Goal: Task Accomplishment & Management: Use online tool/utility

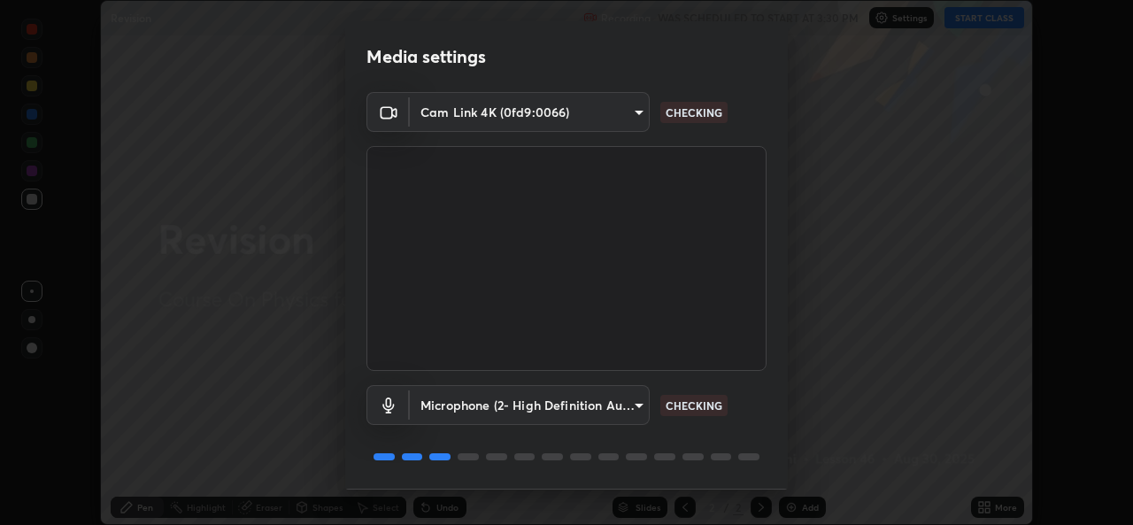
scroll to position [56, 0]
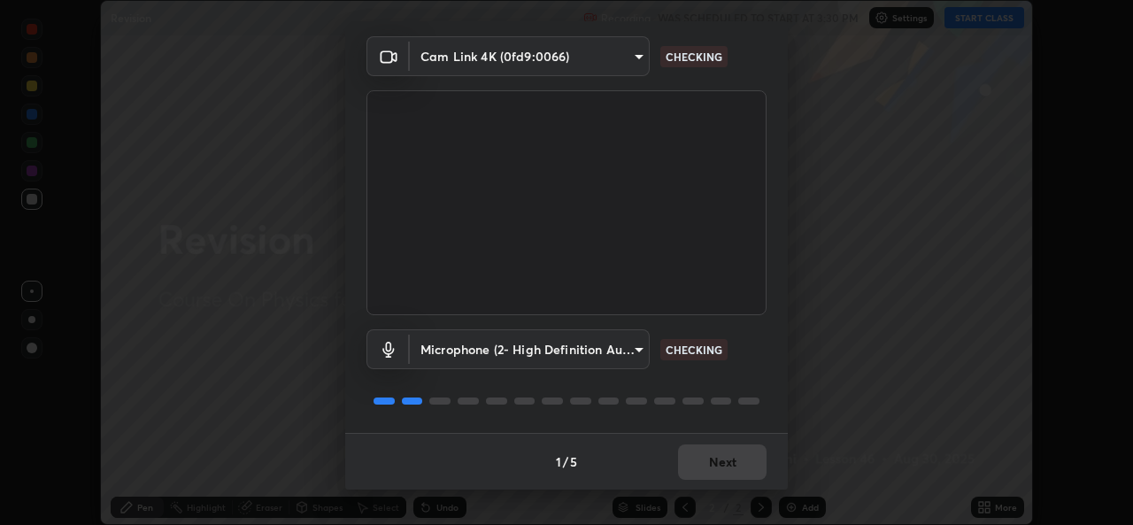
click at [730, 464] on div "1 / 5 Next" at bounding box center [566, 461] width 443 height 57
click at [732, 473] on div "1 / 5 Next" at bounding box center [566, 461] width 443 height 57
click at [725, 474] on div "1 / 5 Next" at bounding box center [566, 461] width 443 height 57
click at [722, 476] on div "1 / 5 Next" at bounding box center [566, 461] width 443 height 57
click at [722, 474] on div "1 / 5 Next" at bounding box center [566, 461] width 443 height 57
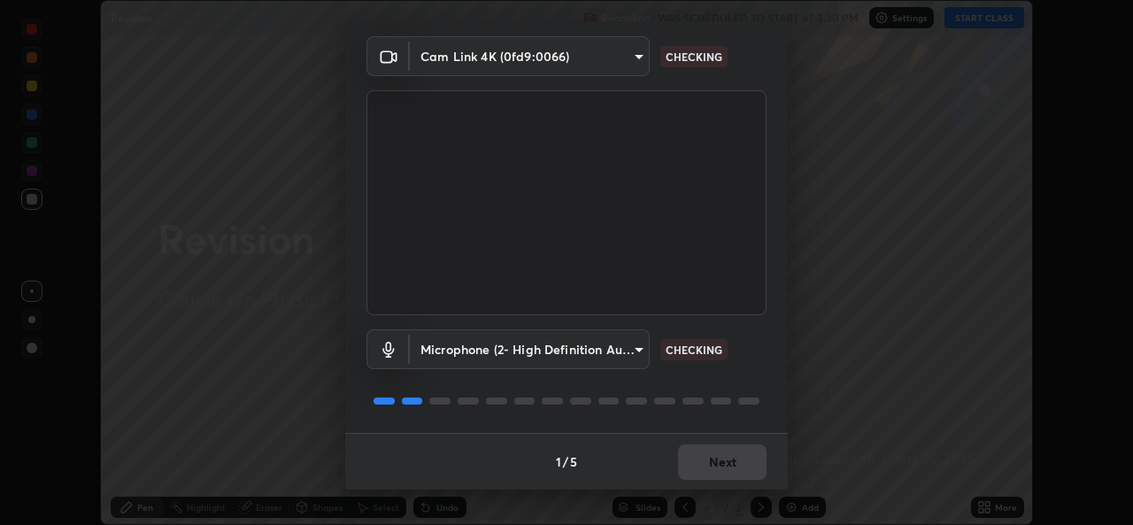
click at [722, 472] on div "1 / 5 Next" at bounding box center [566, 461] width 443 height 57
click at [723, 471] on div "1 / 5 Next" at bounding box center [566, 461] width 443 height 57
click at [722, 464] on div "1 / 5 Next" at bounding box center [566, 461] width 443 height 57
click at [717, 463] on div "1 / 5 Next" at bounding box center [566, 461] width 443 height 57
click at [721, 464] on div "1 / 5 Next" at bounding box center [566, 461] width 443 height 57
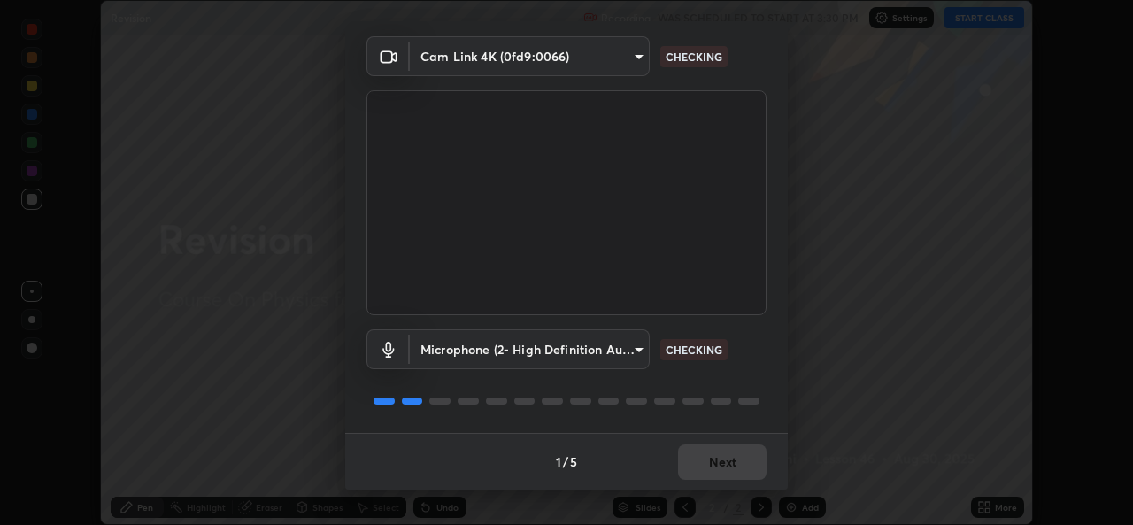
click at [720, 467] on div "1 / 5 Next" at bounding box center [566, 461] width 443 height 57
click at [716, 461] on div "1 / 5 Next" at bounding box center [566, 461] width 443 height 57
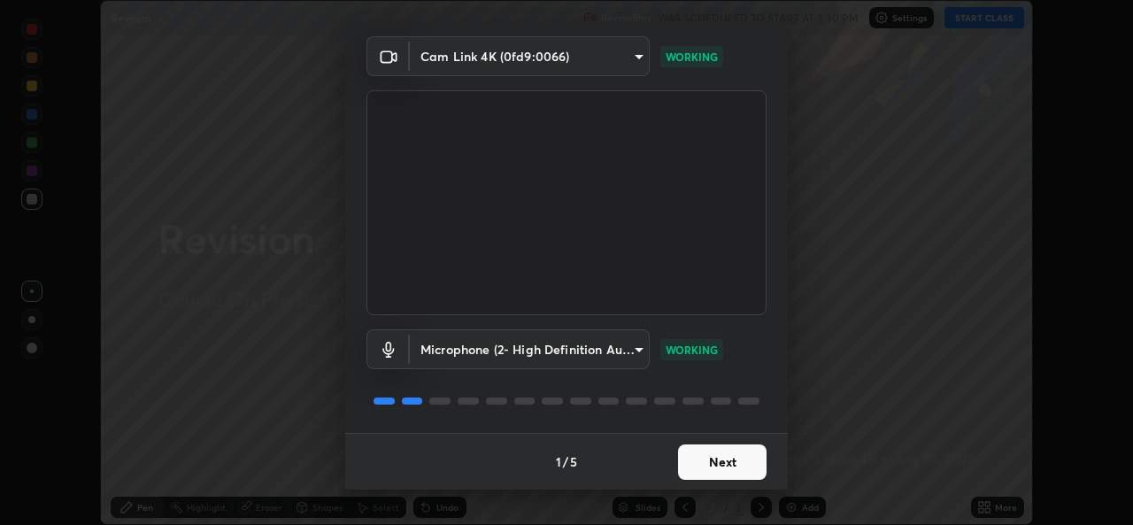
click at [716, 462] on button "Next" at bounding box center [722, 461] width 89 height 35
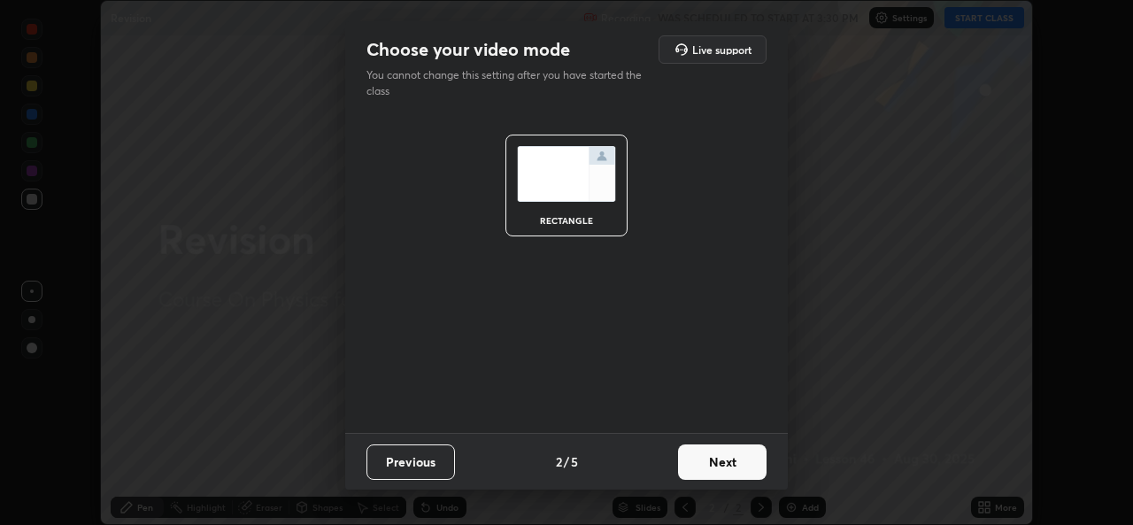
scroll to position [0, 0]
click at [721, 461] on button "Next" at bounding box center [722, 461] width 89 height 35
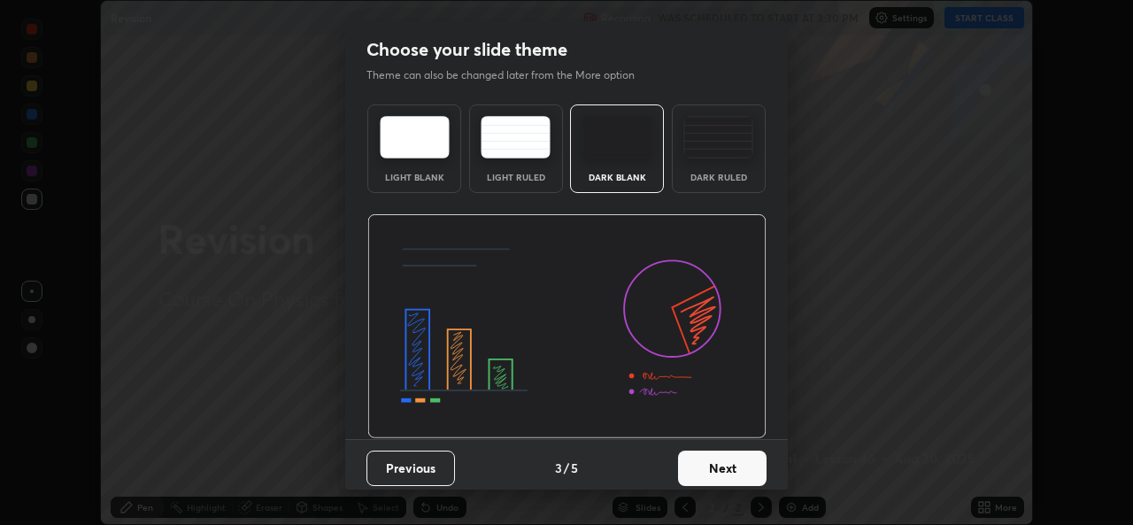
click at [723, 463] on button "Next" at bounding box center [722, 468] width 89 height 35
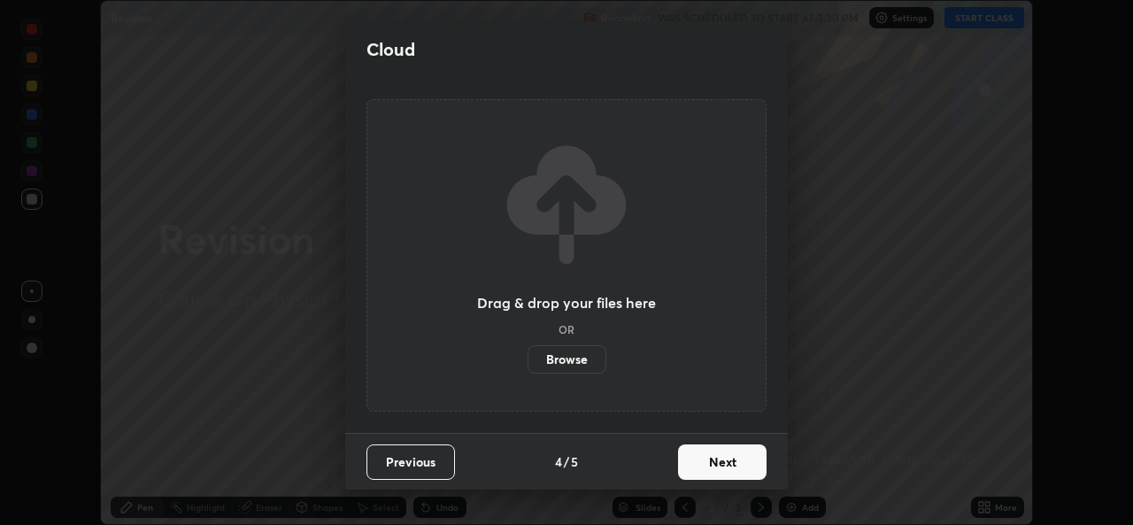
click at [727, 465] on button "Next" at bounding box center [722, 461] width 89 height 35
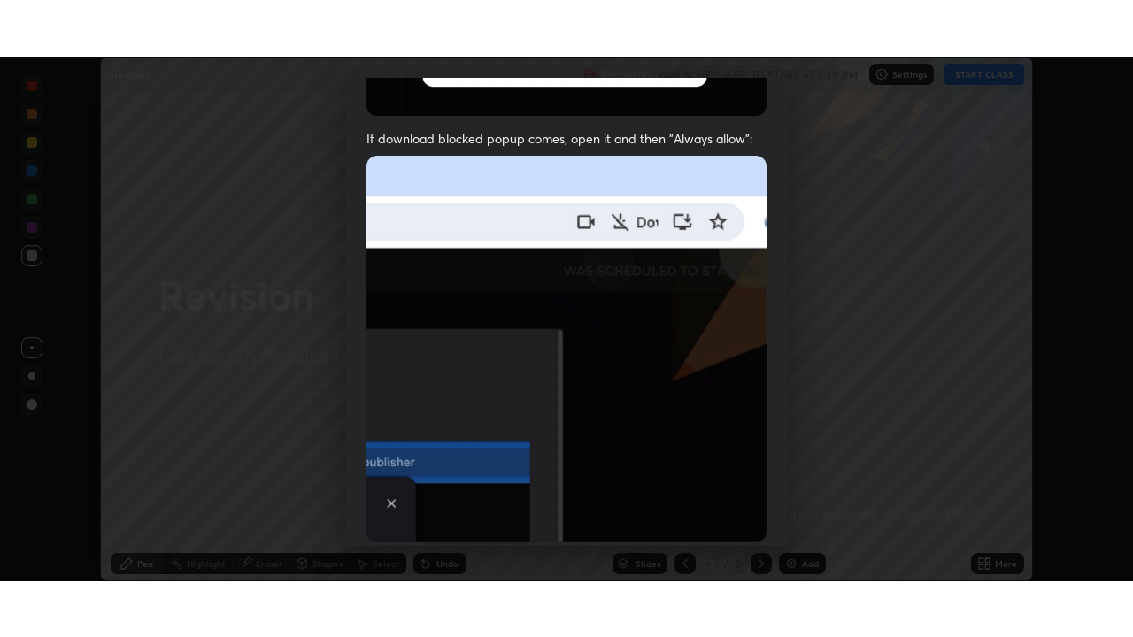
scroll to position [417, 0]
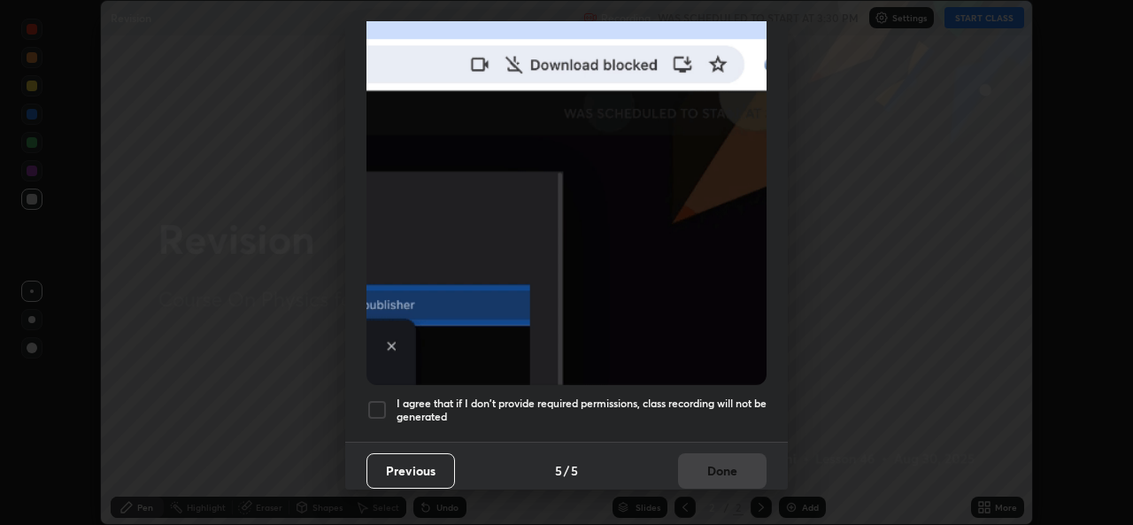
click at [480, 397] on h5 "I agree that if I don't provide required permissions, class recording will not …" at bounding box center [582, 410] width 370 height 27
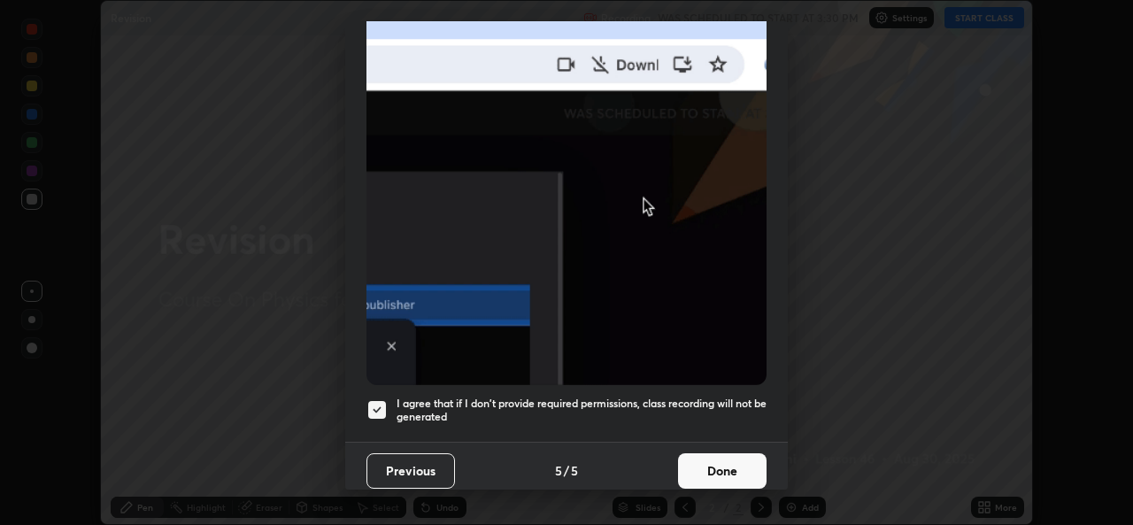
click at [707, 453] on button "Done" at bounding box center [722, 470] width 89 height 35
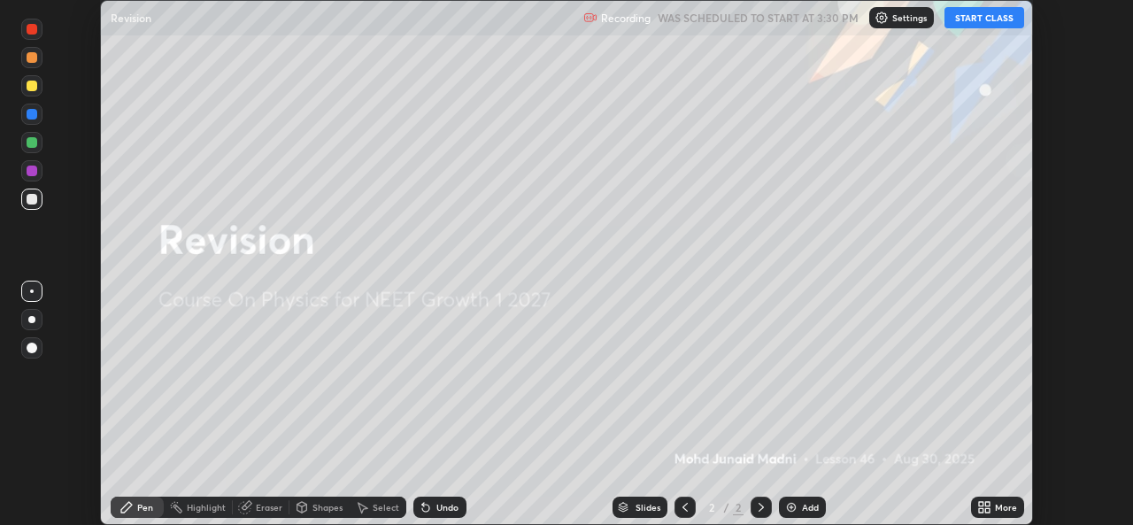
click at [993, 508] on div "More" at bounding box center [997, 507] width 53 height 21
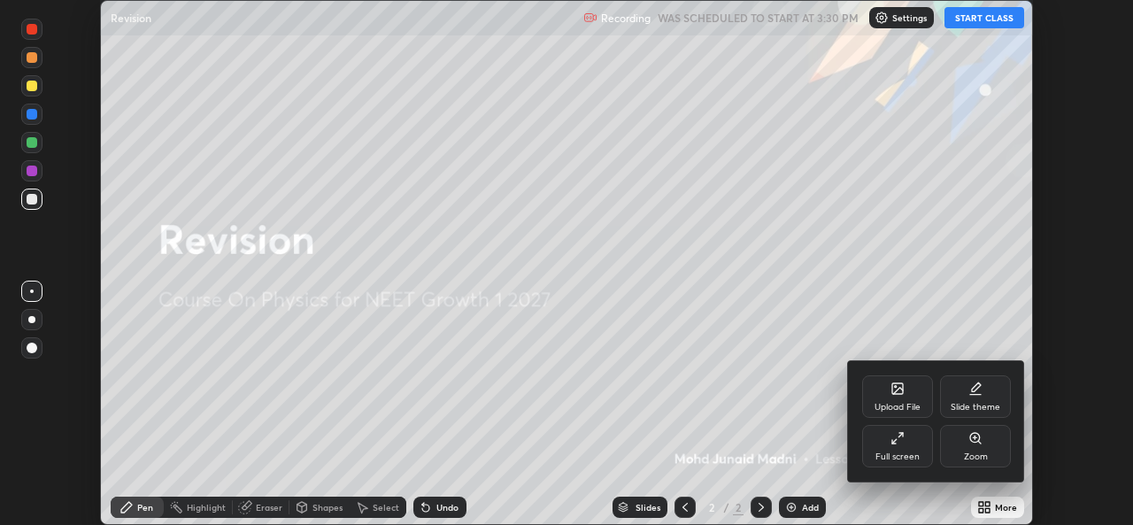
click at [890, 444] on div "Full screen" at bounding box center [897, 446] width 71 height 42
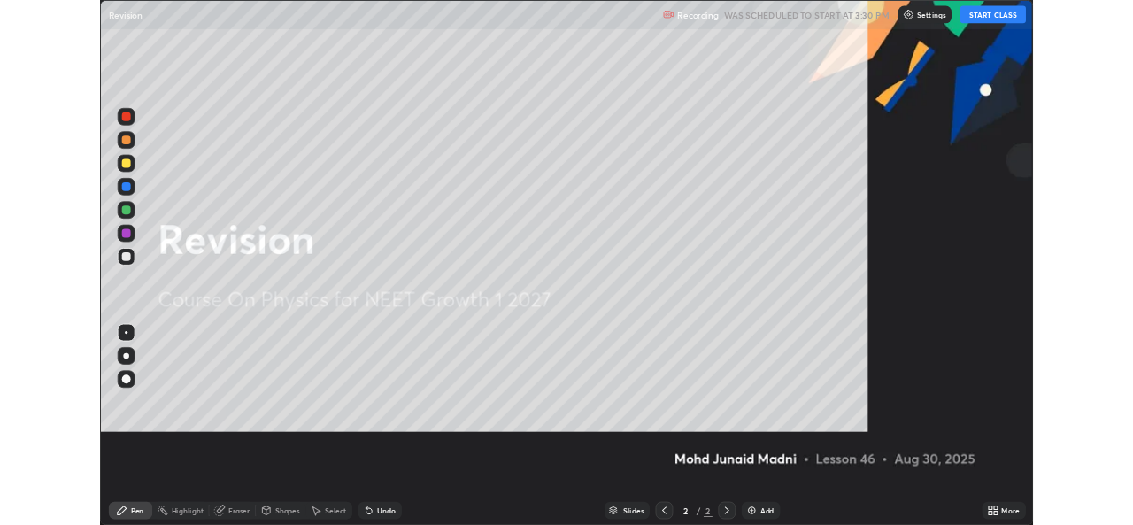
scroll to position [637, 1133]
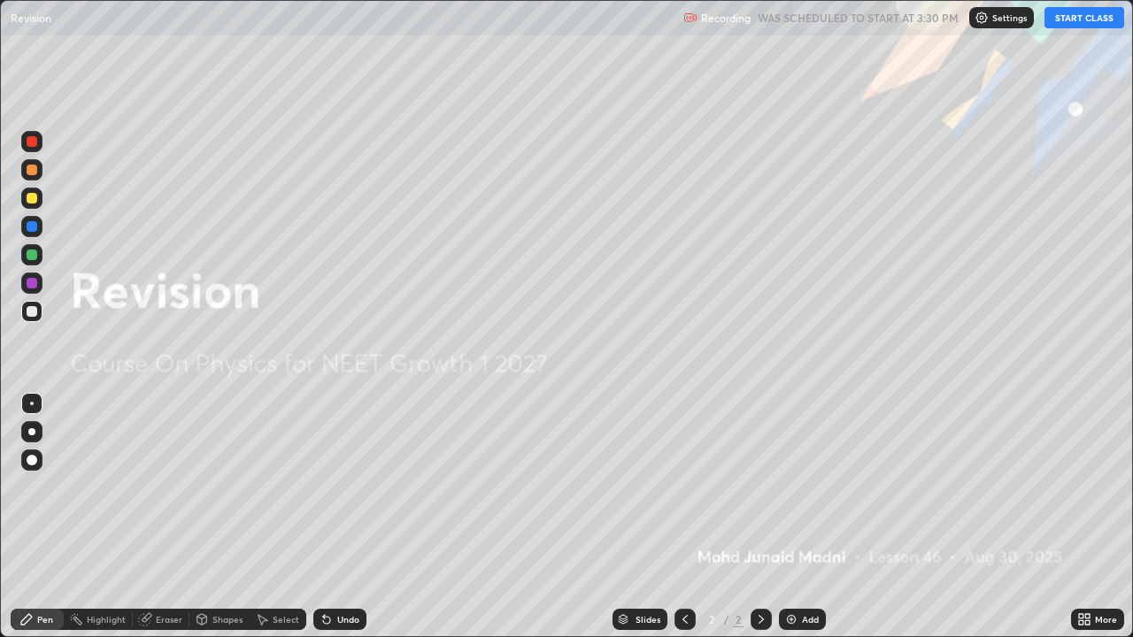
click at [1083, 17] on button "START CLASS" at bounding box center [1084, 17] width 80 height 21
click at [791, 524] on img at bounding box center [791, 620] width 14 height 14
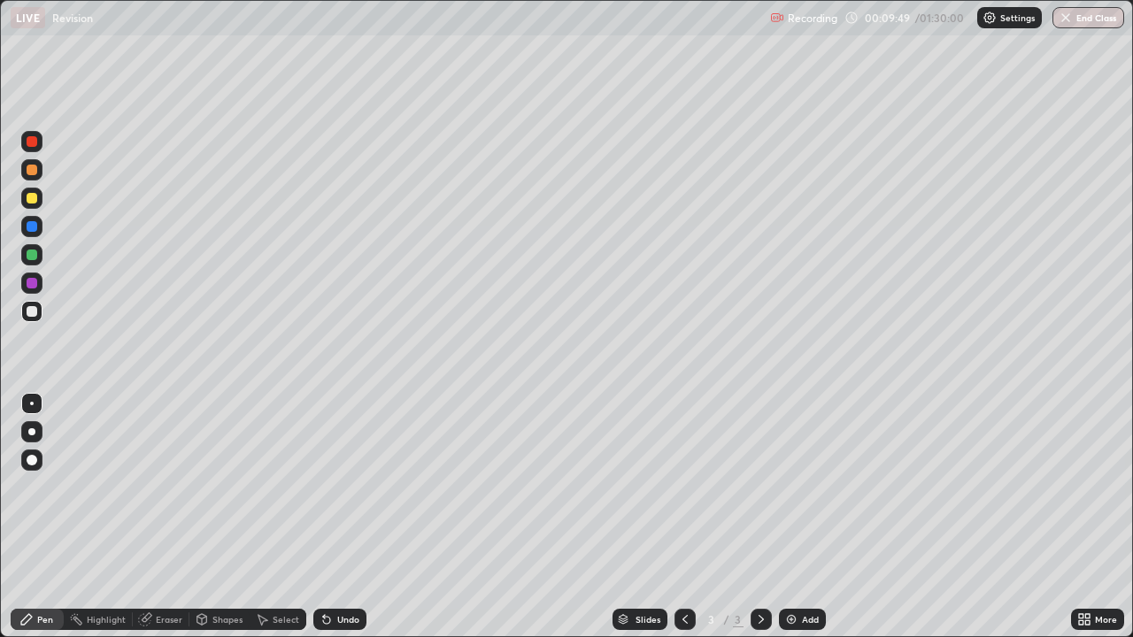
click at [28, 430] on div at bounding box center [31, 431] width 7 height 7
click at [32, 284] on div at bounding box center [32, 283] width 11 height 11
click at [34, 194] on div at bounding box center [32, 198] width 11 height 11
click at [29, 281] on div at bounding box center [32, 283] width 11 height 11
click at [31, 226] on div at bounding box center [32, 226] width 11 height 11
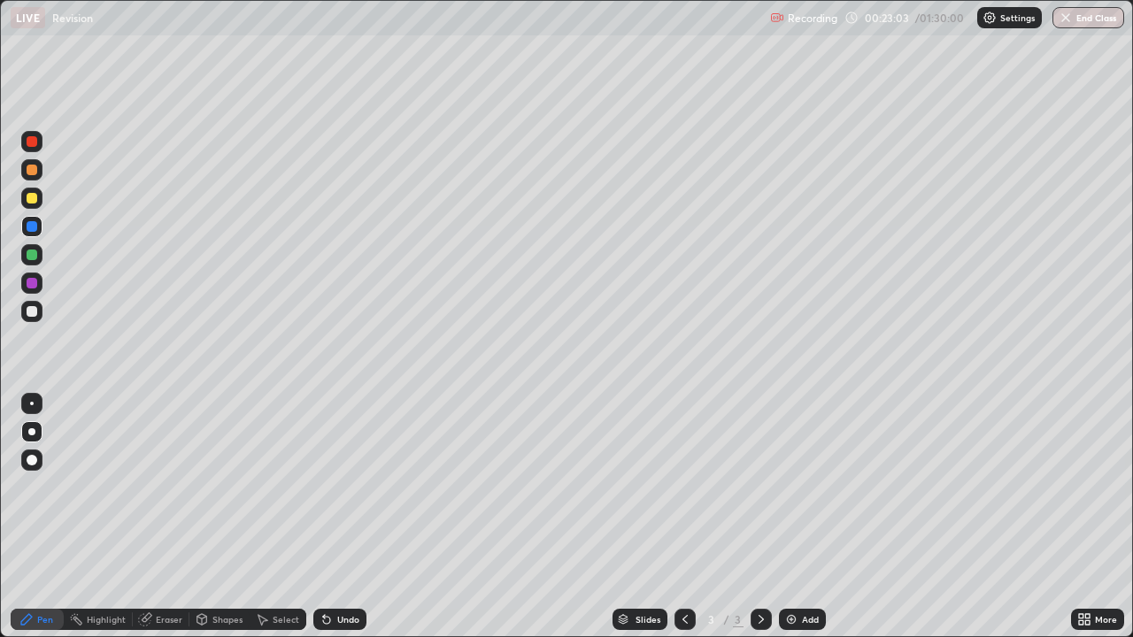
click at [789, 524] on div "Add" at bounding box center [802, 619] width 47 height 21
click at [165, 524] on div "Eraser" at bounding box center [161, 619] width 57 height 21
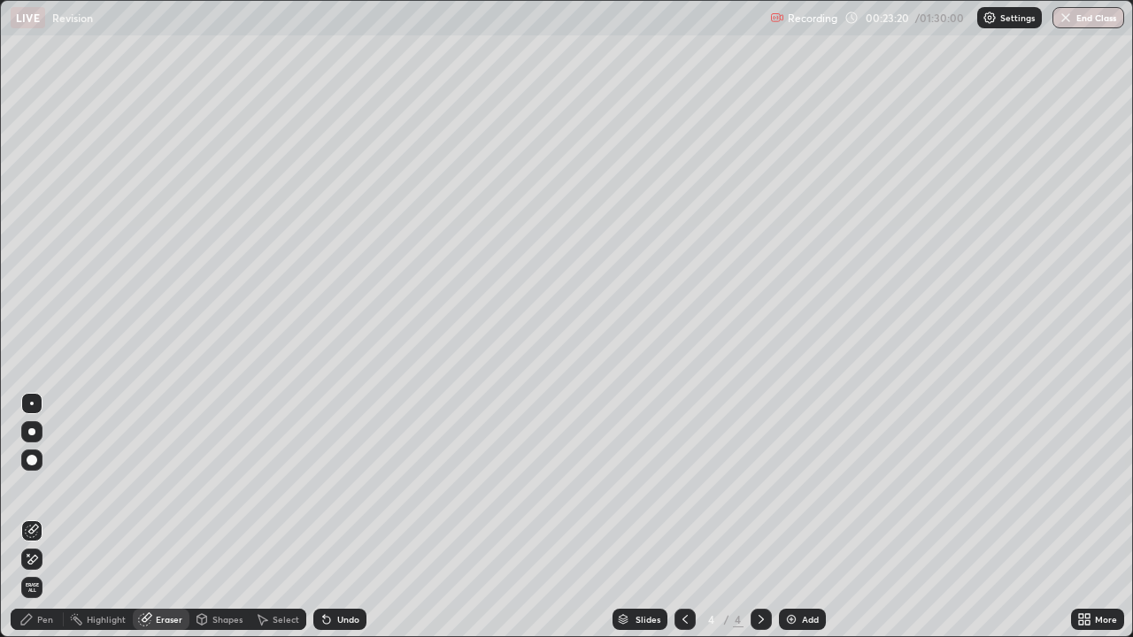
click at [52, 524] on div "Pen" at bounding box center [37, 619] width 53 height 21
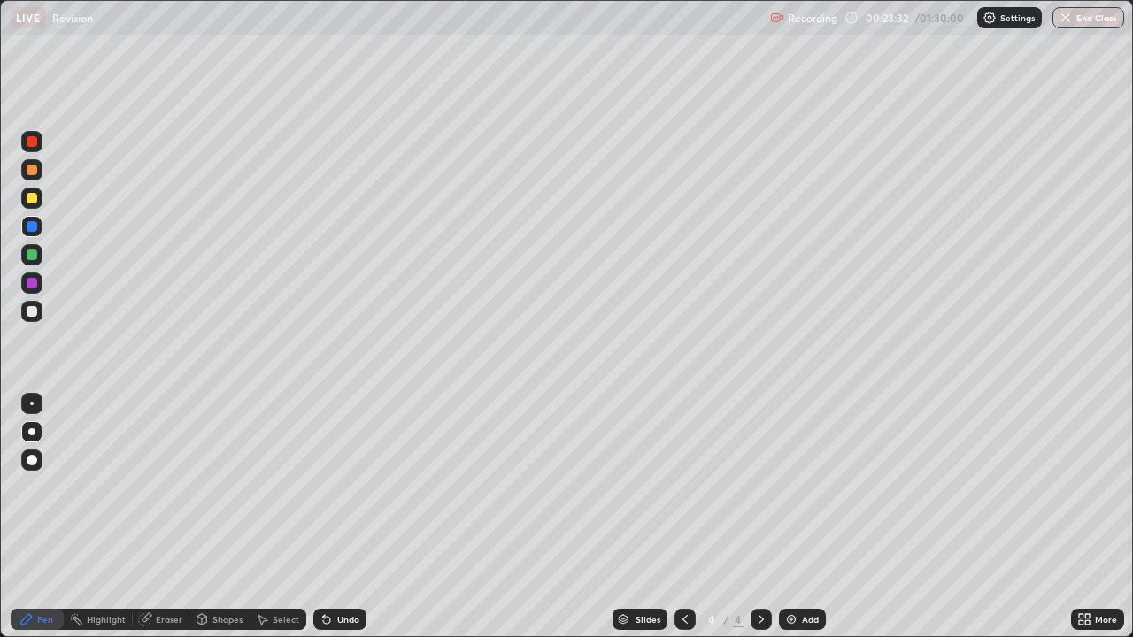
click at [683, 524] on icon at bounding box center [685, 620] width 14 height 14
click at [791, 524] on img at bounding box center [791, 620] width 14 height 14
click at [683, 524] on icon at bounding box center [685, 620] width 14 height 14
click at [759, 524] on icon at bounding box center [761, 620] width 14 height 14
click at [760, 524] on icon at bounding box center [761, 620] width 14 height 14
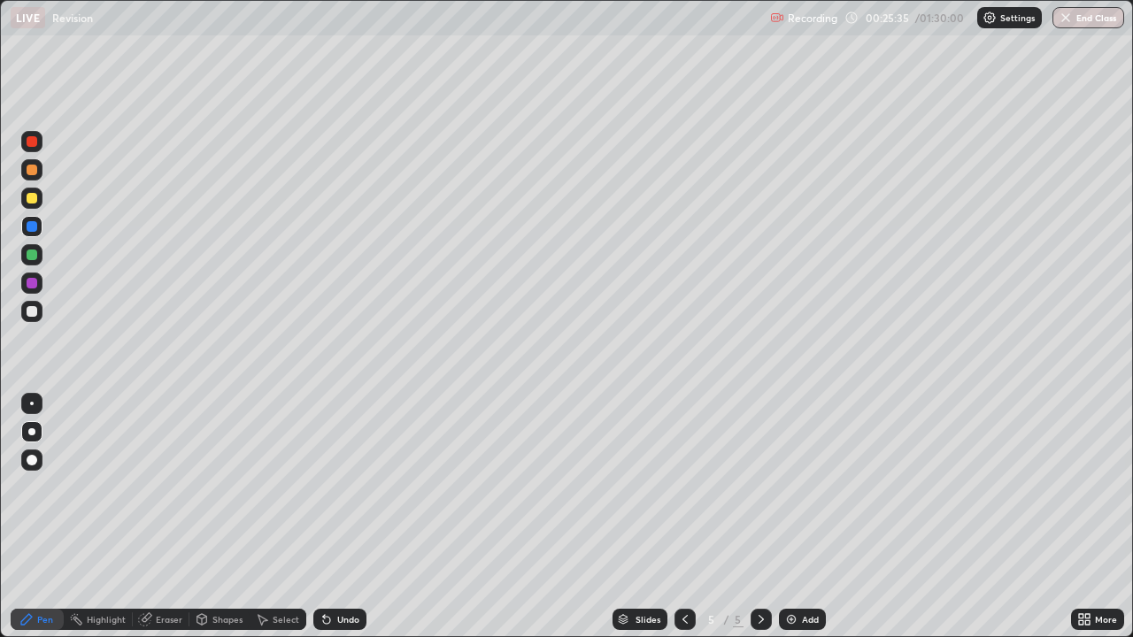
click at [760, 524] on icon at bounding box center [761, 619] width 5 height 9
click at [681, 524] on icon at bounding box center [685, 620] width 14 height 14
click at [683, 524] on icon at bounding box center [685, 620] width 14 height 14
click at [757, 524] on icon at bounding box center [761, 620] width 14 height 14
click at [759, 524] on icon at bounding box center [761, 619] width 5 height 9
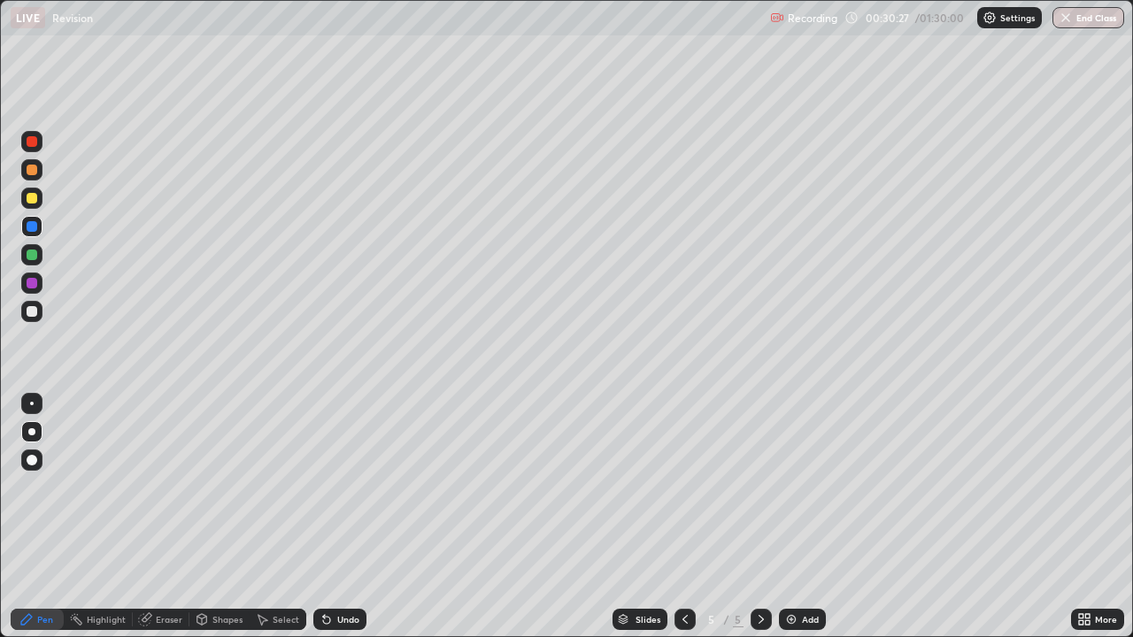
click at [685, 524] on icon at bounding box center [684, 619] width 5 height 9
click at [682, 524] on icon at bounding box center [685, 620] width 14 height 14
click at [759, 524] on icon at bounding box center [761, 620] width 14 height 14
click at [759, 524] on icon at bounding box center [761, 619] width 5 height 9
click at [758, 524] on icon at bounding box center [761, 620] width 14 height 14
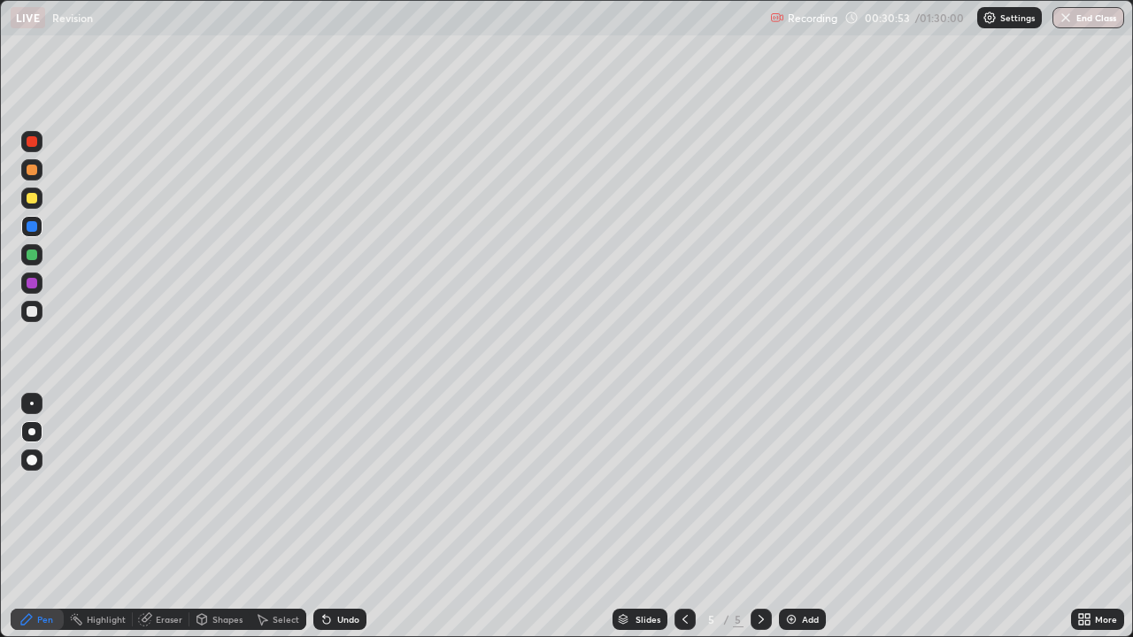
click at [789, 524] on img at bounding box center [791, 620] width 14 height 14
click at [29, 311] on div at bounding box center [32, 311] width 11 height 11
click at [790, 524] on div "Add" at bounding box center [802, 619] width 47 height 21
click at [683, 524] on icon at bounding box center [685, 620] width 14 height 14
click at [759, 524] on icon at bounding box center [761, 620] width 14 height 14
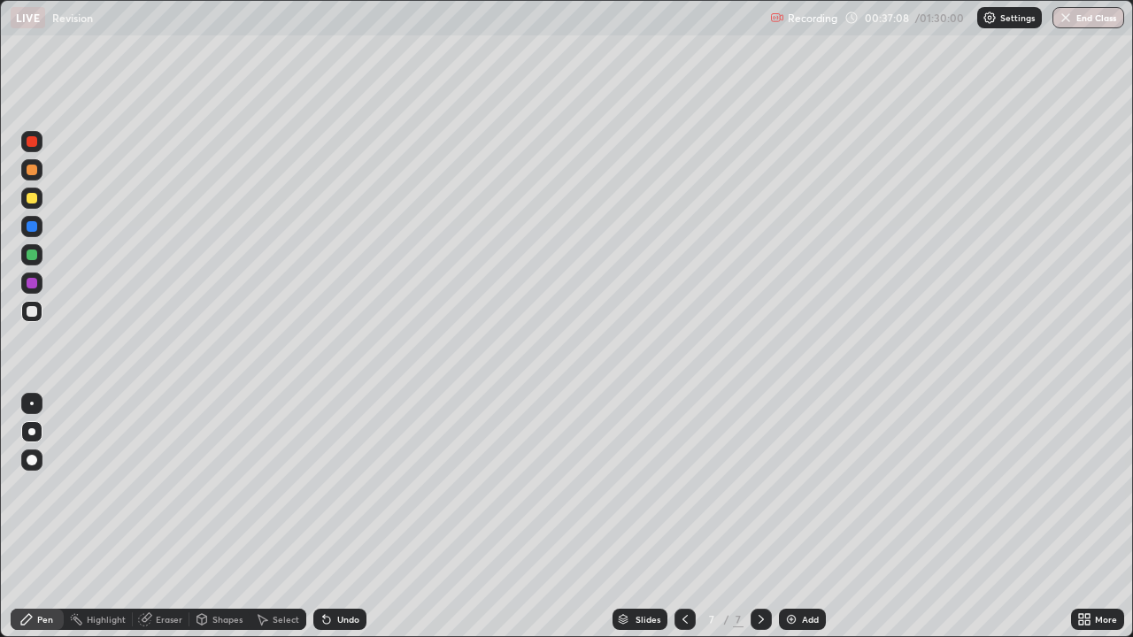
click at [29, 280] on div at bounding box center [32, 283] width 11 height 11
click at [31, 228] on div at bounding box center [32, 226] width 11 height 11
click at [795, 524] on img at bounding box center [791, 620] width 14 height 14
click at [29, 253] on div at bounding box center [32, 255] width 11 height 11
click at [29, 284] on div at bounding box center [32, 283] width 11 height 11
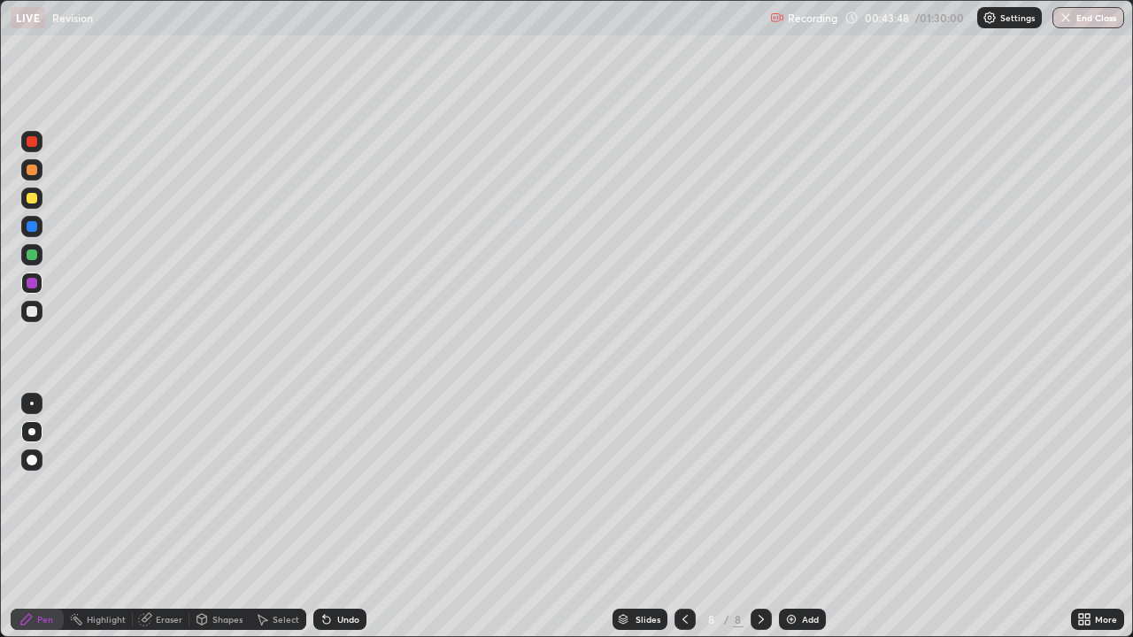
click at [31, 307] on div at bounding box center [32, 311] width 11 height 11
click at [219, 524] on div "Shapes" at bounding box center [219, 619] width 60 height 21
click at [153, 524] on div "Eraser" at bounding box center [161, 619] width 57 height 21
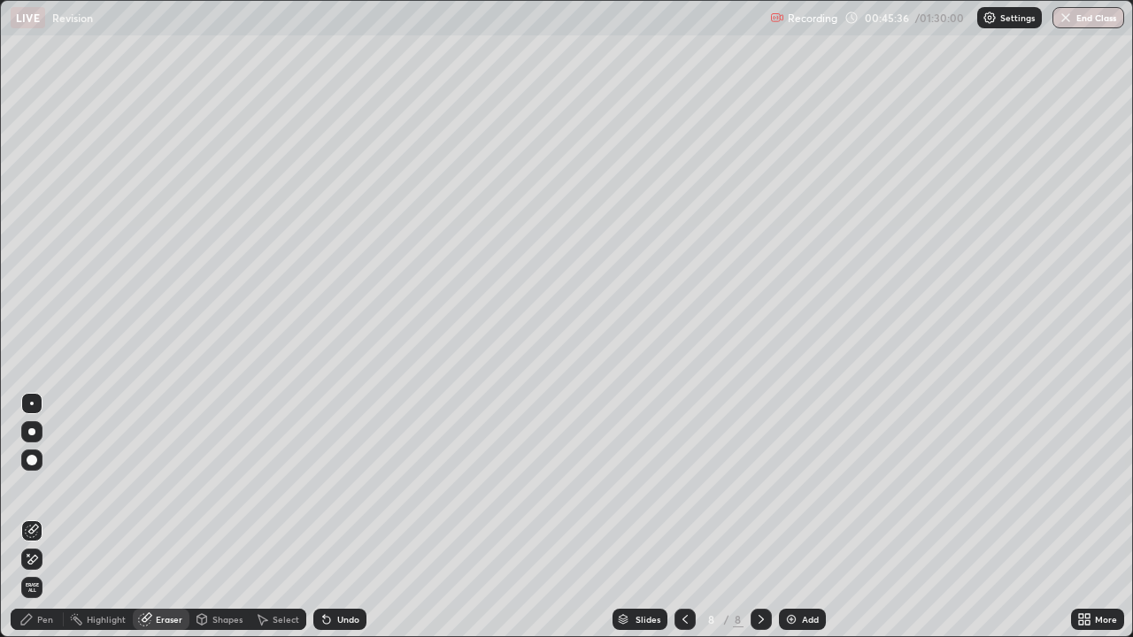
click at [42, 524] on div "Pen" at bounding box center [45, 619] width 16 height 9
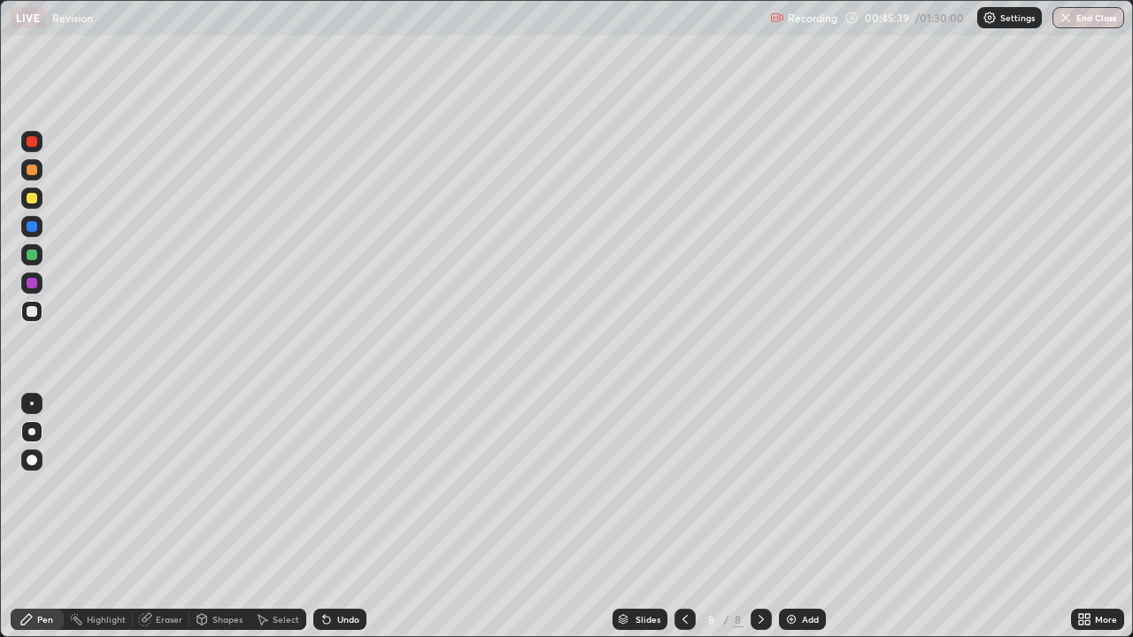
click at [161, 524] on div "Eraser" at bounding box center [169, 619] width 27 height 9
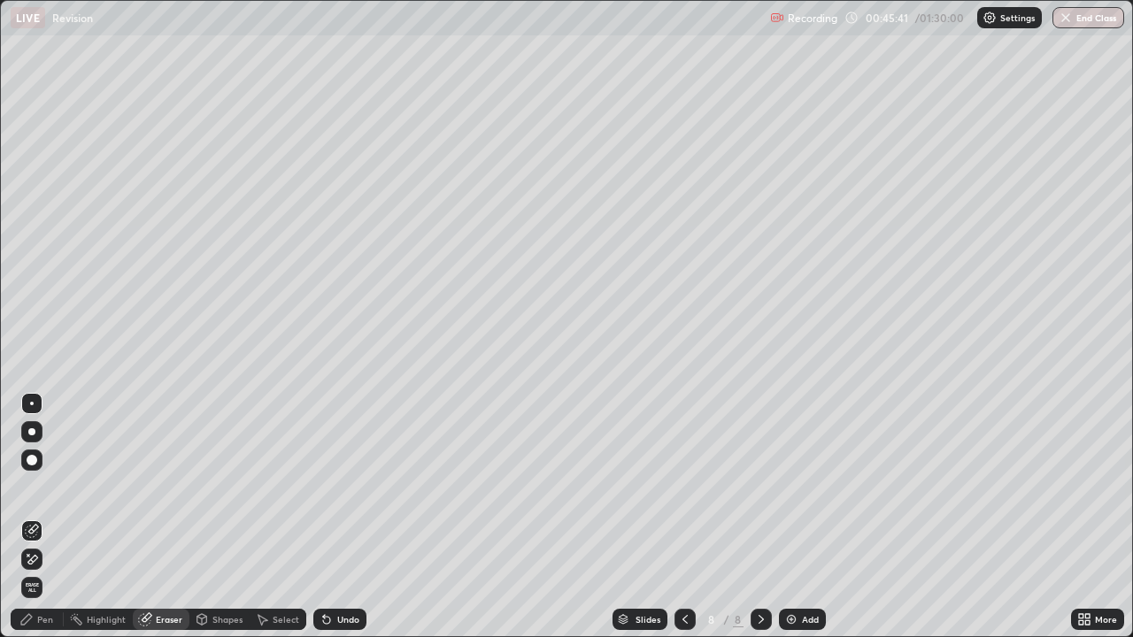
click at [45, 524] on div "Pen" at bounding box center [37, 619] width 53 height 21
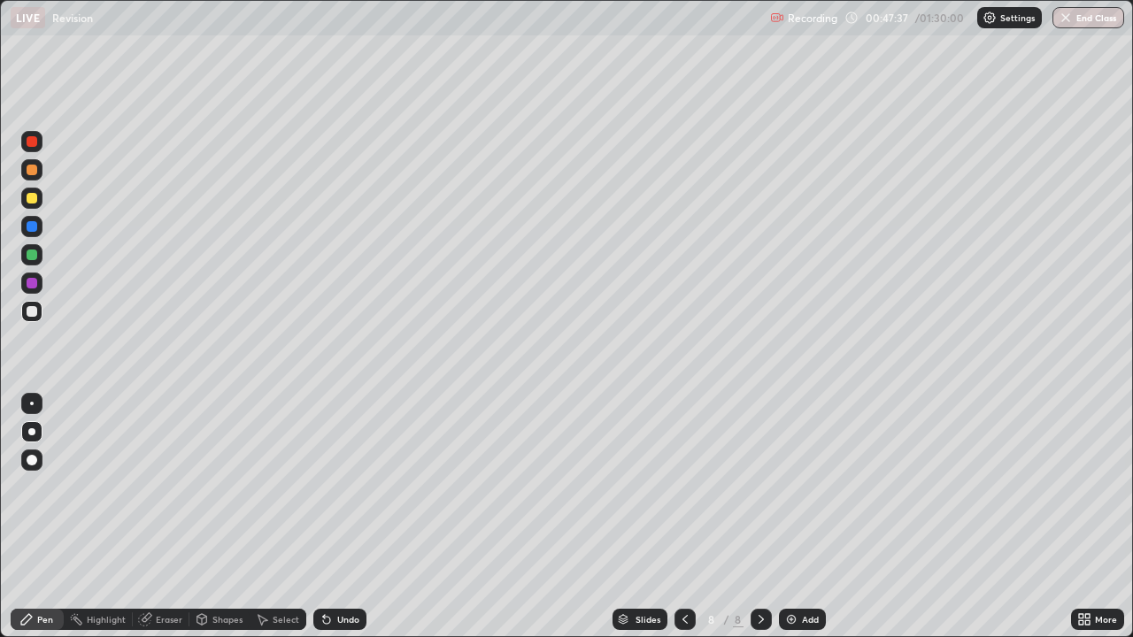
click at [790, 524] on div "Add" at bounding box center [802, 619] width 47 height 21
click at [28, 196] on div at bounding box center [32, 198] width 11 height 11
click at [33, 283] on div at bounding box center [32, 283] width 11 height 11
click at [28, 197] on div at bounding box center [32, 198] width 11 height 11
click at [157, 524] on div "Eraser" at bounding box center [169, 619] width 27 height 9
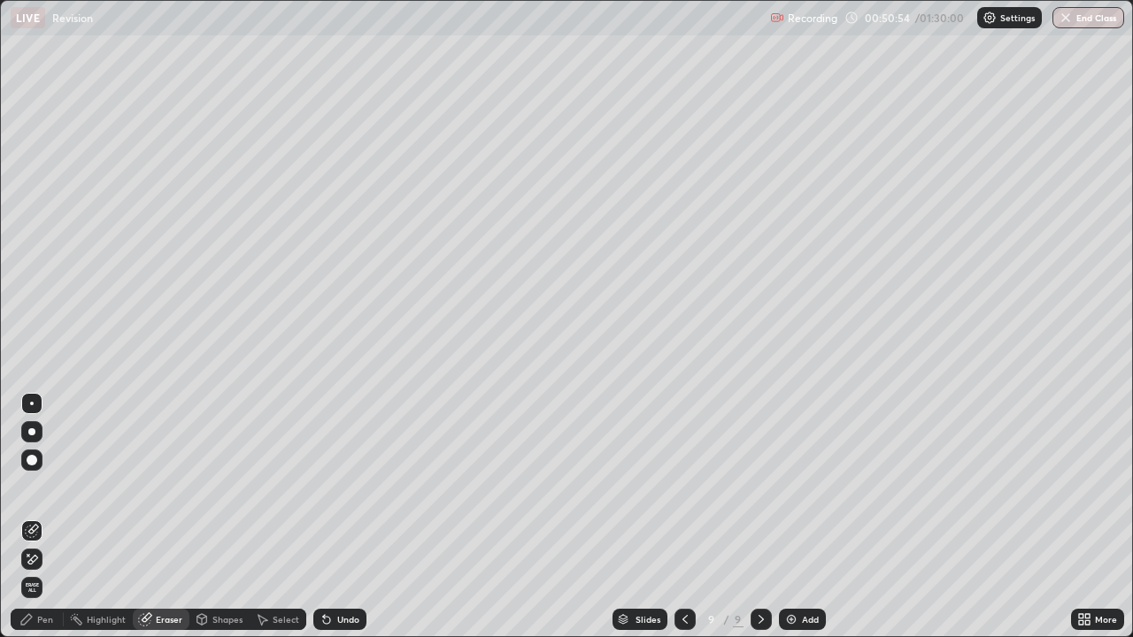
click at [44, 524] on div "Pen" at bounding box center [45, 619] width 16 height 9
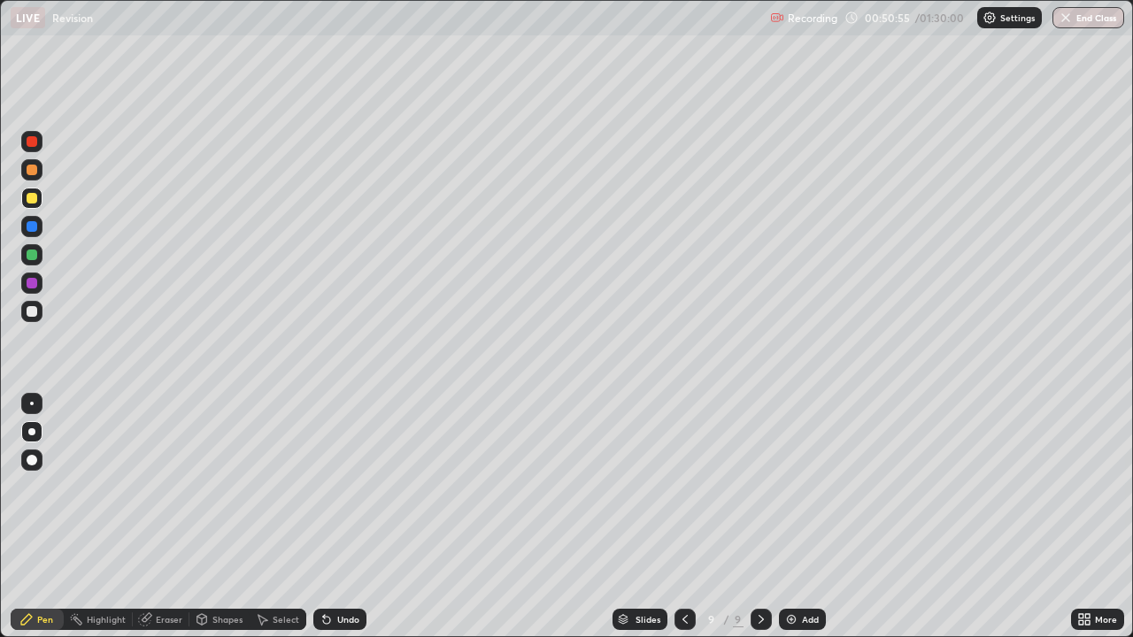
click at [30, 173] on div at bounding box center [32, 170] width 11 height 11
click at [25, 312] on div at bounding box center [31, 311] width 21 height 21
click at [681, 524] on icon at bounding box center [685, 620] width 14 height 14
click at [683, 524] on icon at bounding box center [685, 620] width 14 height 14
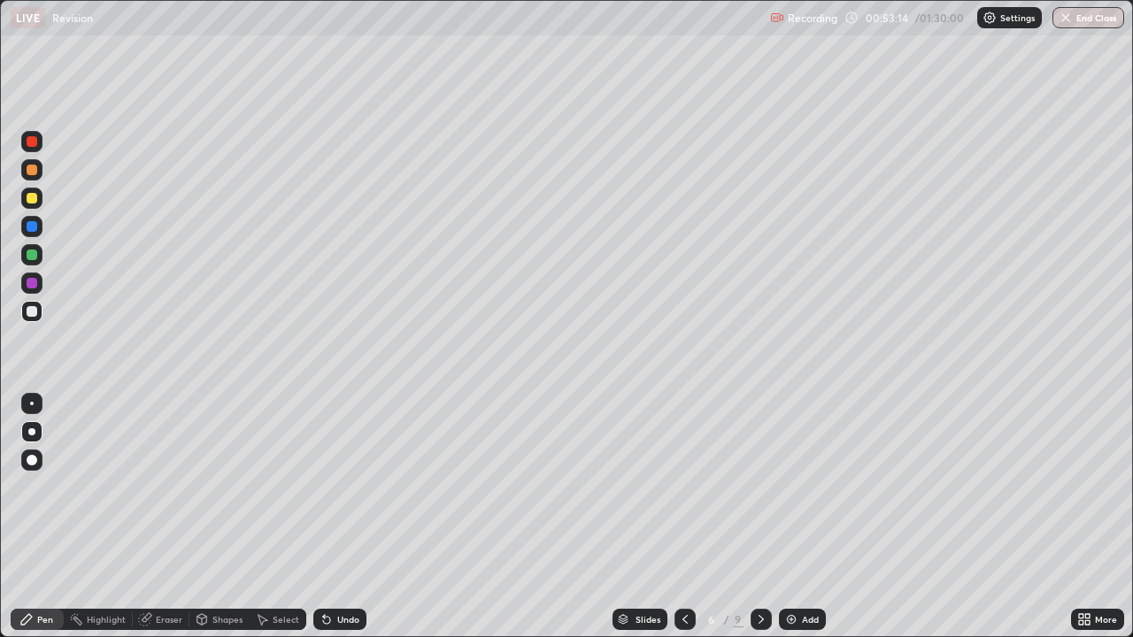
click at [683, 524] on icon at bounding box center [685, 620] width 14 height 14
click at [760, 524] on icon at bounding box center [761, 619] width 5 height 9
click at [754, 524] on icon at bounding box center [761, 620] width 14 height 14
click at [762, 524] on icon at bounding box center [761, 620] width 14 height 14
click at [760, 524] on icon at bounding box center [761, 619] width 5 height 9
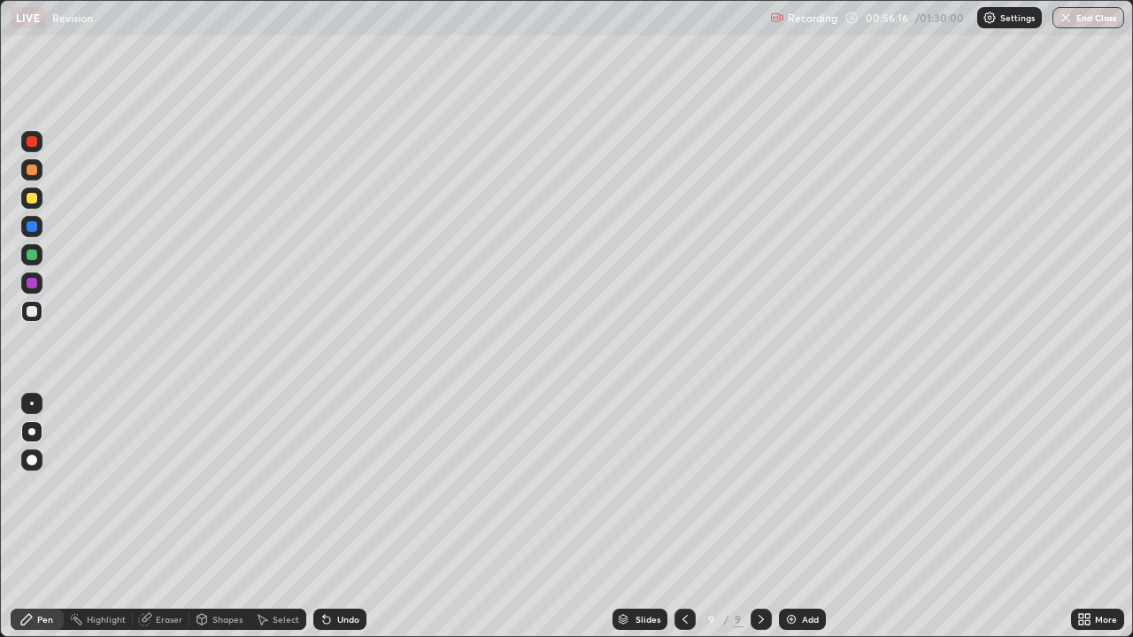
click at [791, 524] on img at bounding box center [791, 620] width 14 height 14
click at [30, 279] on div at bounding box center [32, 283] width 11 height 11
click at [793, 524] on img at bounding box center [791, 620] width 14 height 14
click at [34, 197] on div at bounding box center [32, 198] width 11 height 11
click at [29, 304] on div at bounding box center [31, 311] width 21 height 21
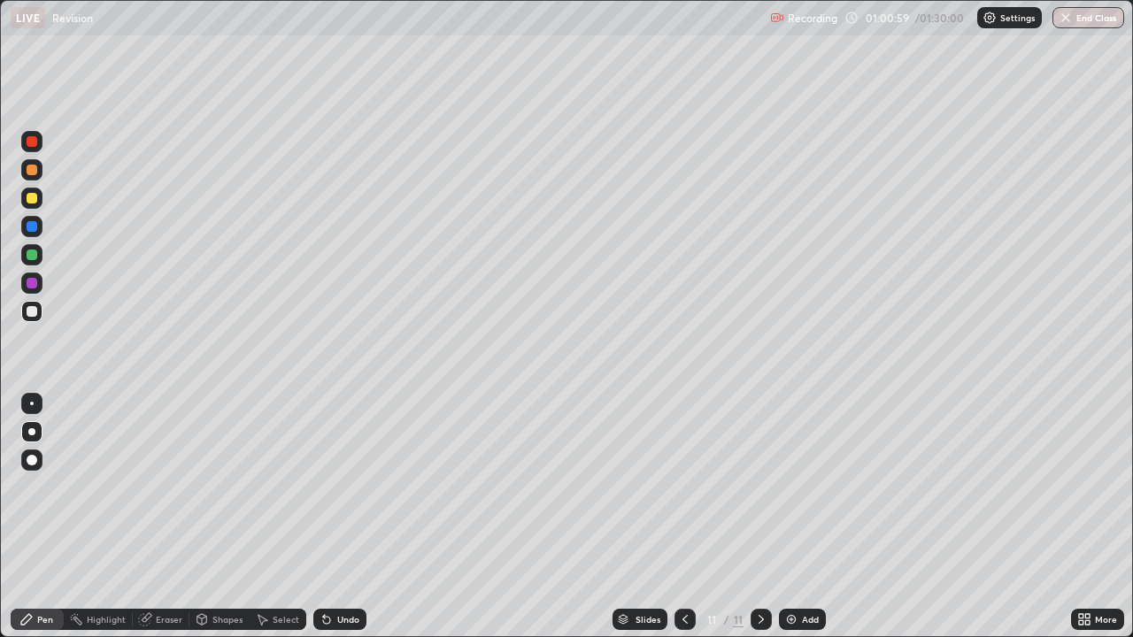
click at [684, 524] on icon at bounding box center [685, 620] width 14 height 14
click at [764, 524] on icon at bounding box center [761, 620] width 14 height 14
click at [759, 524] on icon at bounding box center [761, 620] width 14 height 14
click at [790, 524] on img at bounding box center [791, 620] width 14 height 14
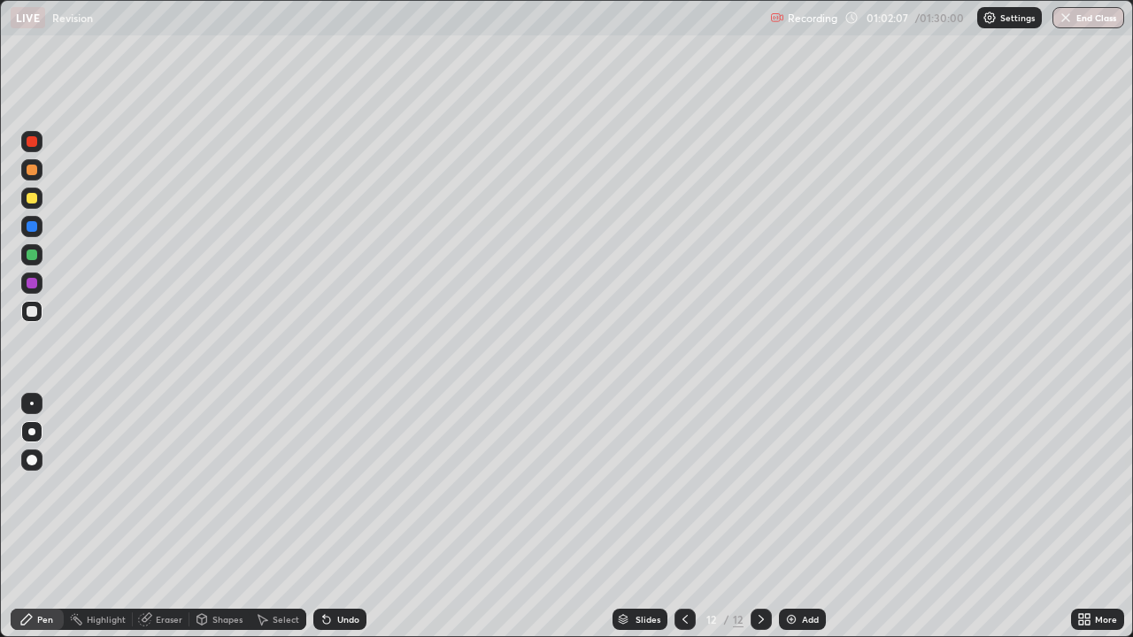
click at [683, 524] on icon at bounding box center [685, 620] width 14 height 14
click at [792, 524] on div "Add" at bounding box center [802, 619] width 47 height 21
click at [35, 280] on div at bounding box center [32, 283] width 11 height 11
click at [29, 312] on div at bounding box center [32, 311] width 11 height 11
click at [790, 524] on img at bounding box center [791, 620] width 14 height 14
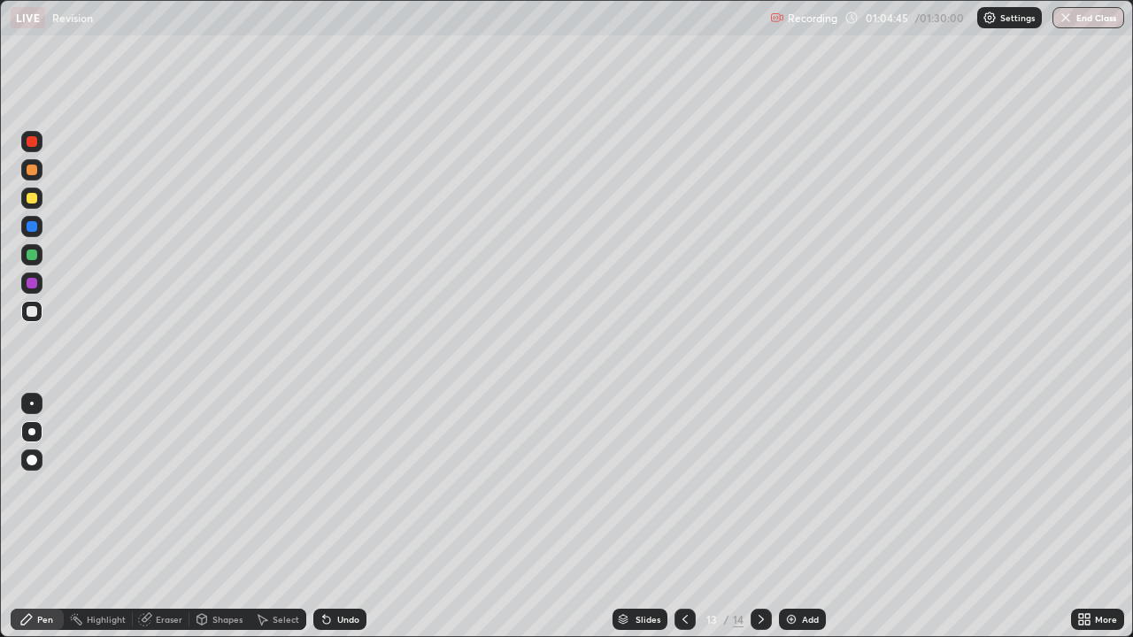
click at [30, 251] on div at bounding box center [32, 255] width 11 height 11
click at [32, 286] on div at bounding box center [32, 283] width 11 height 11
click at [158, 524] on div "Eraser" at bounding box center [161, 619] width 57 height 21
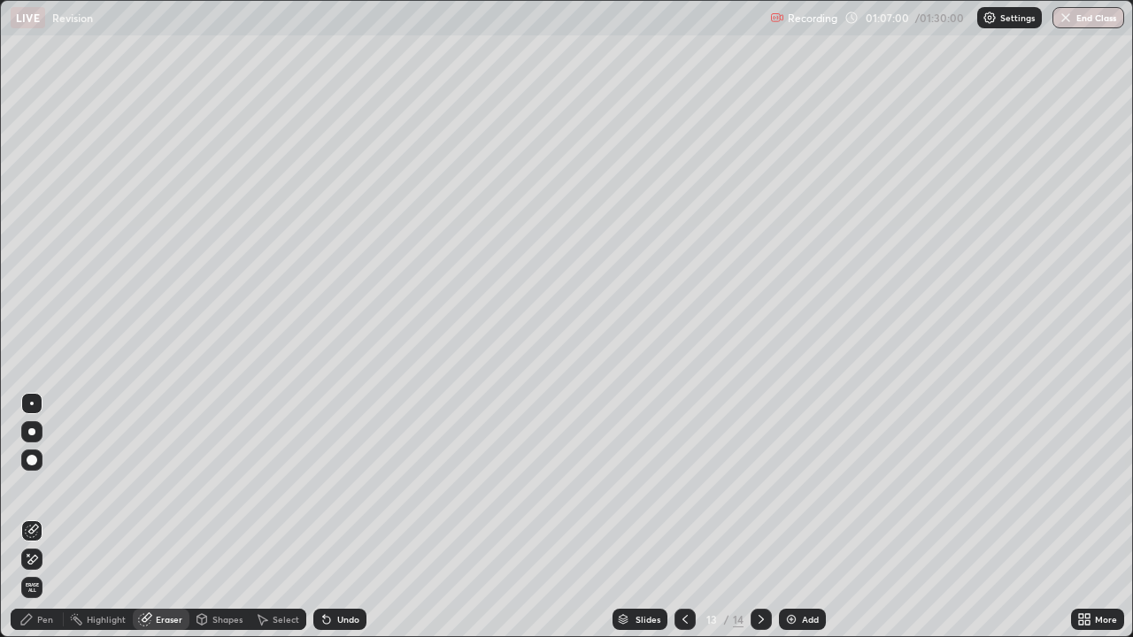
click at [34, 524] on div "Pen" at bounding box center [37, 619] width 53 height 21
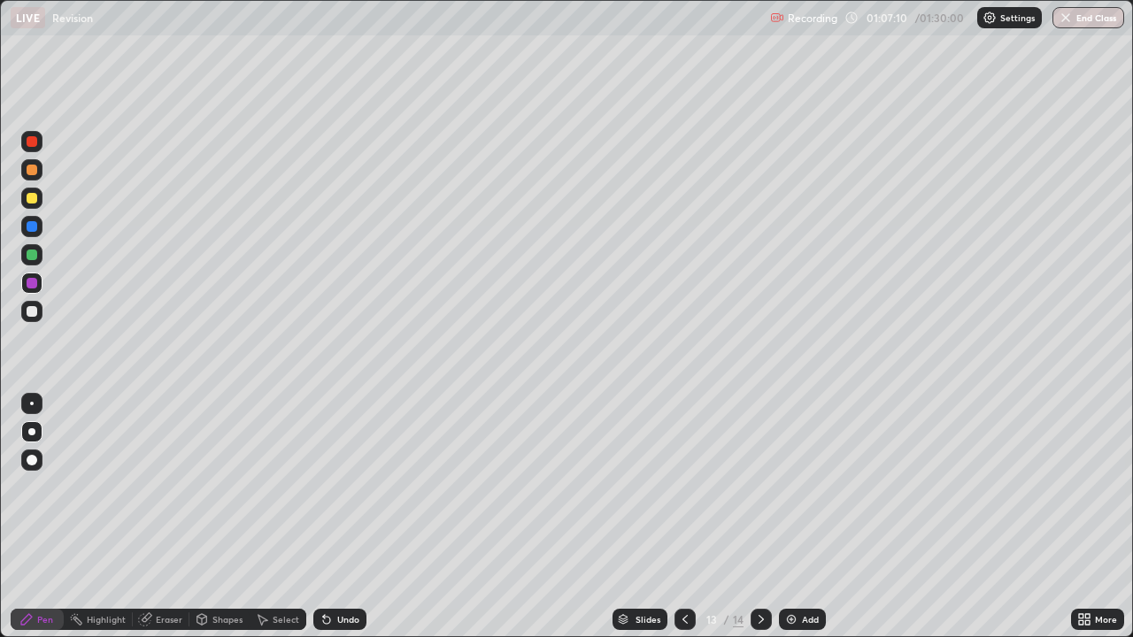
click at [157, 524] on div "Eraser" at bounding box center [161, 619] width 57 height 21
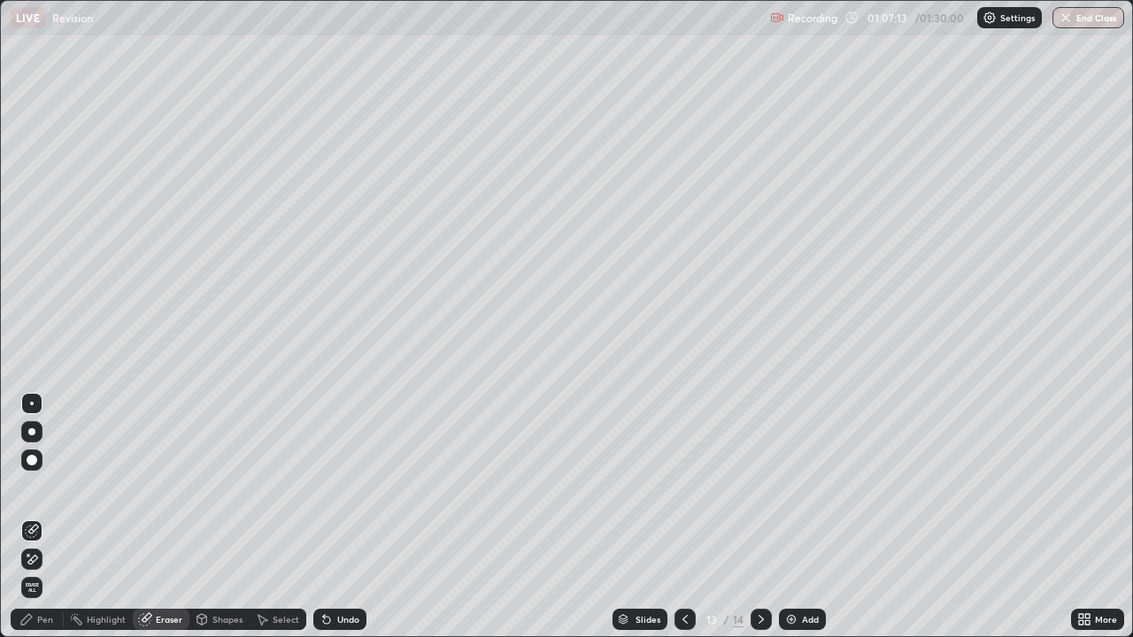
click at [36, 524] on div "Pen" at bounding box center [37, 619] width 53 height 21
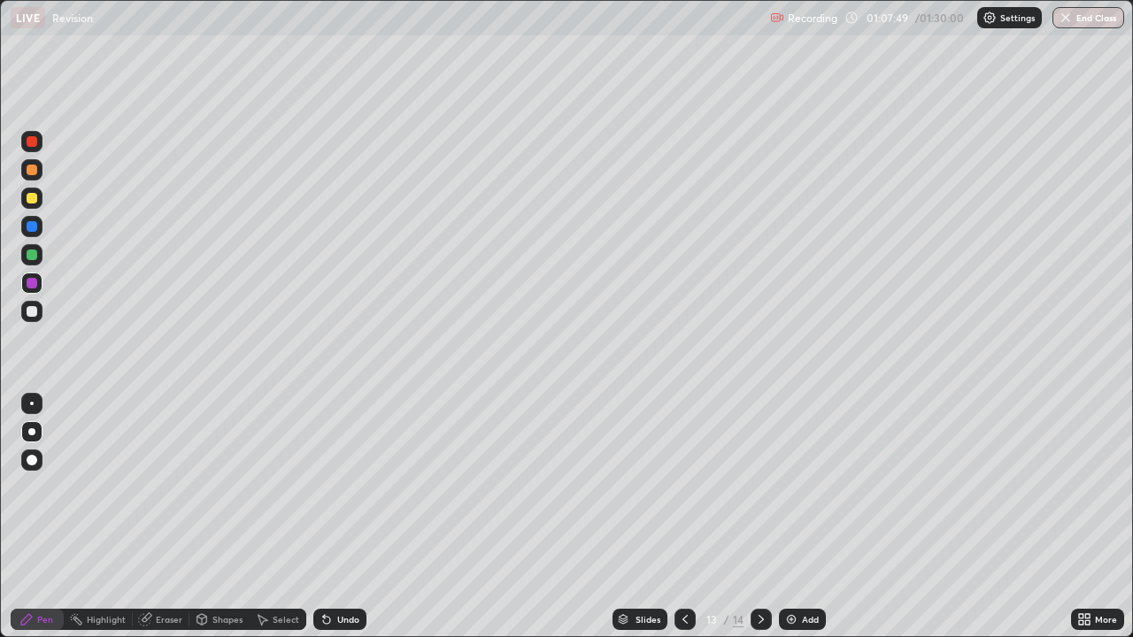
click at [789, 524] on img at bounding box center [791, 620] width 14 height 14
click at [33, 310] on div at bounding box center [32, 311] width 11 height 11
click at [791, 524] on img at bounding box center [791, 620] width 14 height 14
click at [30, 283] on div at bounding box center [32, 283] width 11 height 11
click at [788, 524] on img at bounding box center [791, 620] width 14 height 14
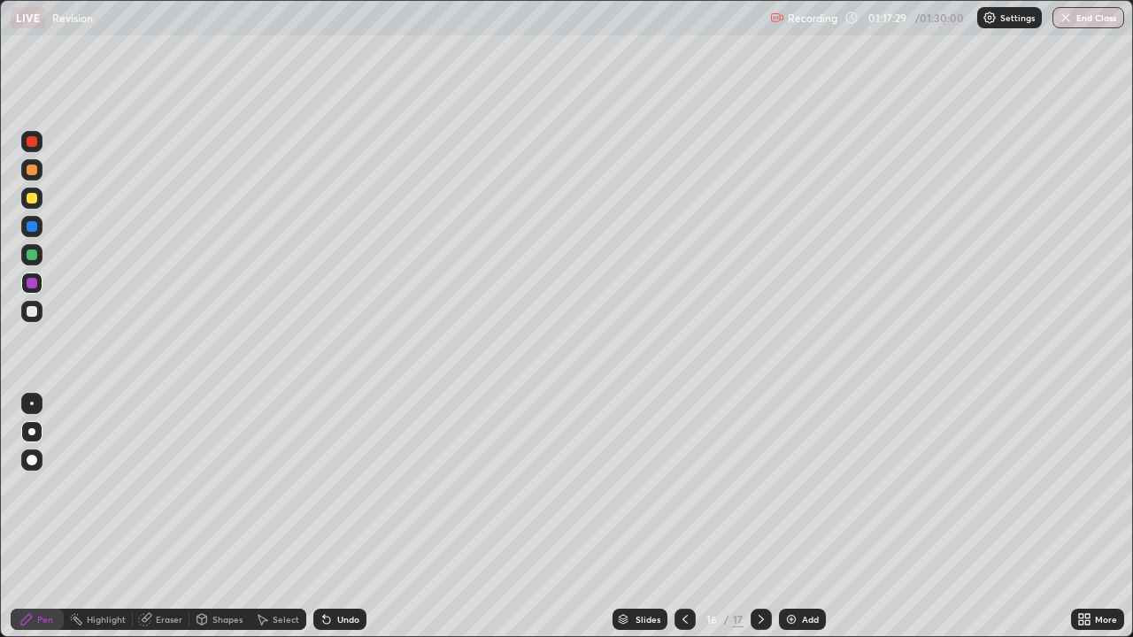
click at [30, 459] on div at bounding box center [32, 460] width 11 height 11
click at [31, 281] on div at bounding box center [32, 283] width 11 height 11
click at [29, 227] on div at bounding box center [32, 226] width 11 height 11
click at [30, 282] on div at bounding box center [32, 283] width 11 height 11
click at [759, 524] on icon at bounding box center [761, 619] width 5 height 9
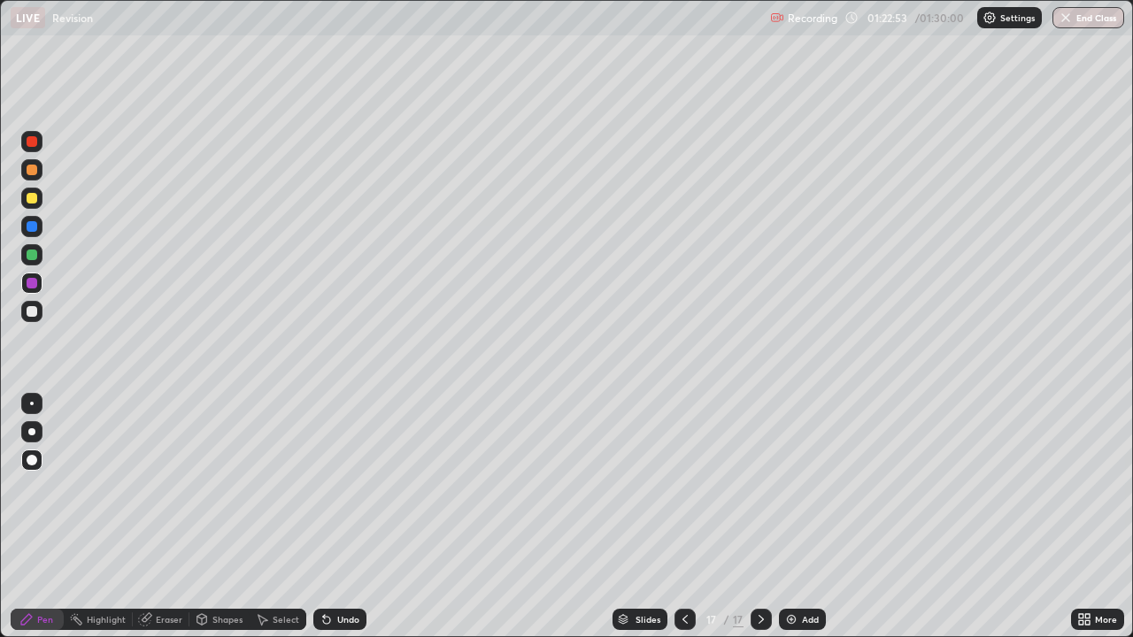
click at [31, 309] on div at bounding box center [32, 311] width 11 height 11
click at [795, 524] on img at bounding box center [791, 620] width 14 height 14
click at [34, 194] on div at bounding box center [32, 198] width 11 height 11
click at [30, 308] on div at bounding box center [32, 311] width 11 height 11
click at [30, 144] on div at bounding box center [32, 141] width 11 height 11
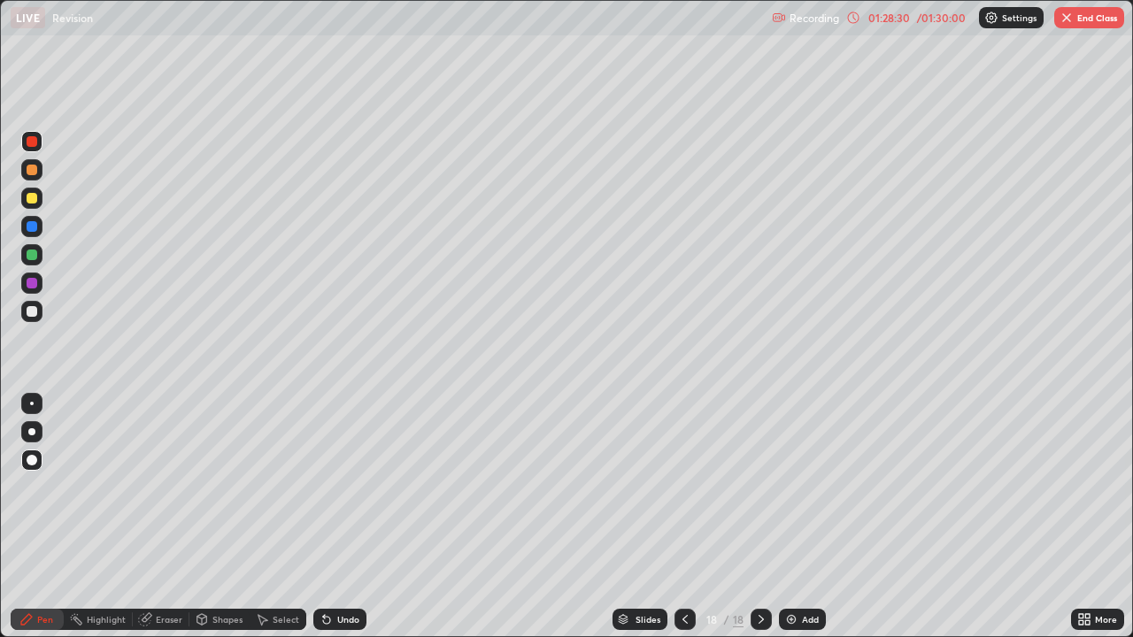
click at [683, 524] on icon at bounding box center [685, 620] width 14 height 14
click at [674, 524] on div at bounding box center [684, 619] width 21 height 21
click at [759, 524] on icon at bounding box center [761, 619] width 5 height 9
click at [759, 524] on icon at bounding box center [761, 620] width 14 height 14
click at [760, 524] on icon at bounding box center [761, 620] width 14 height 14
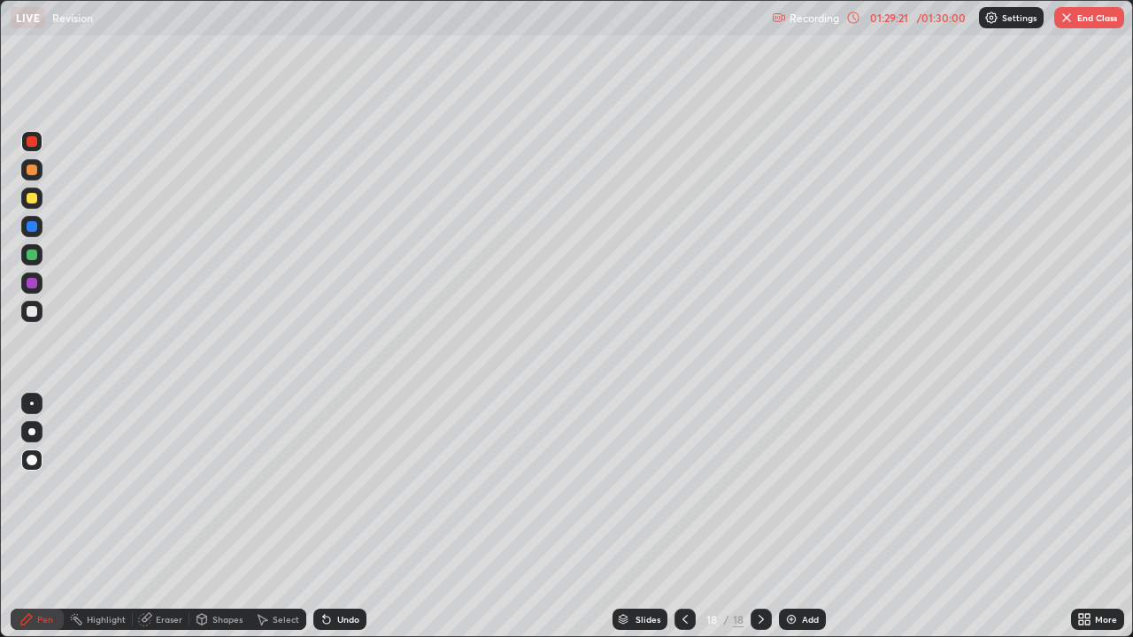
click at [1086, 17] on button "End Class" at bounding box center [1089, 17] width 70 height 21
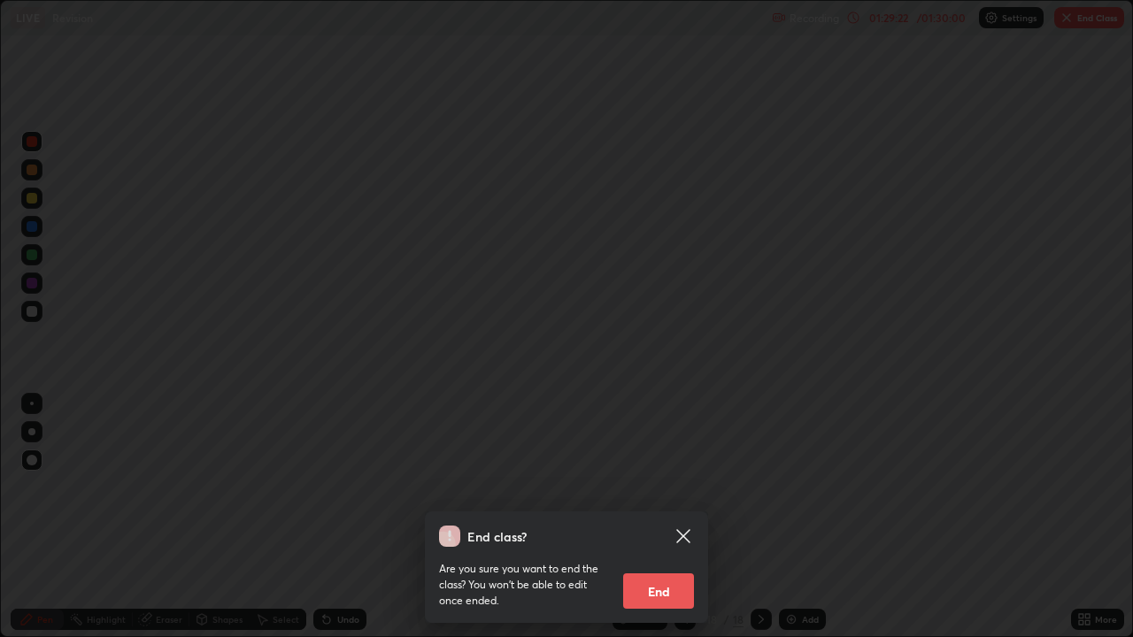
click at [641, 524] on button "End" at bounding box center [658, 591] width 71 height 35
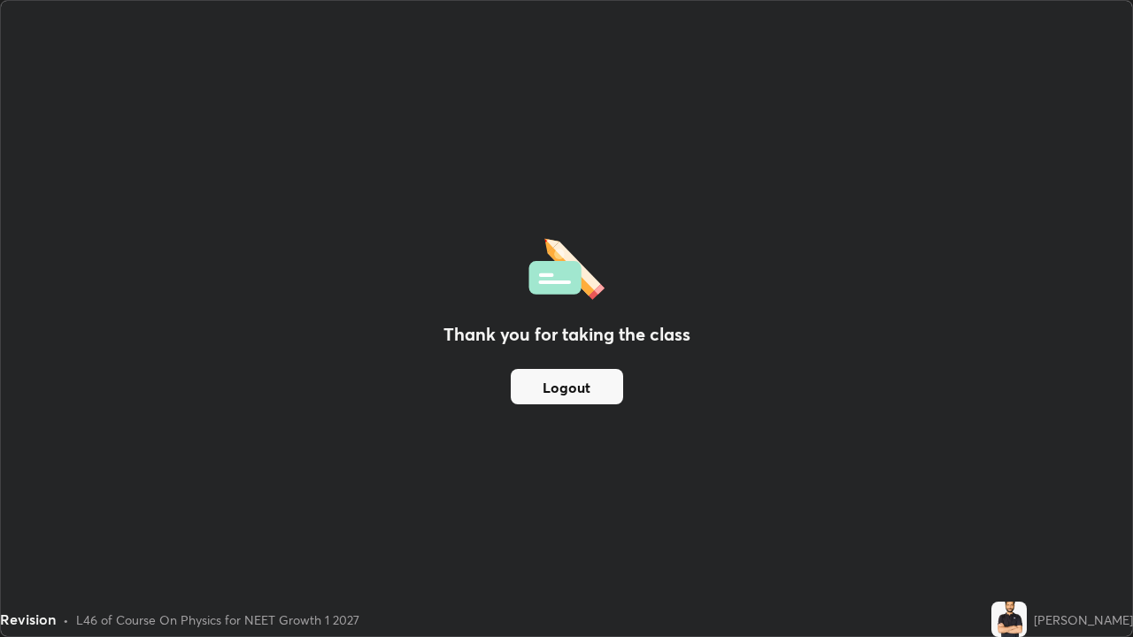
click at [602, 388] on button "Logout" at bounding box center [567, 386] width 112 height 35
click at [597, 394] on button "Logout" at bounding box center [567, 386] width 112 height 35
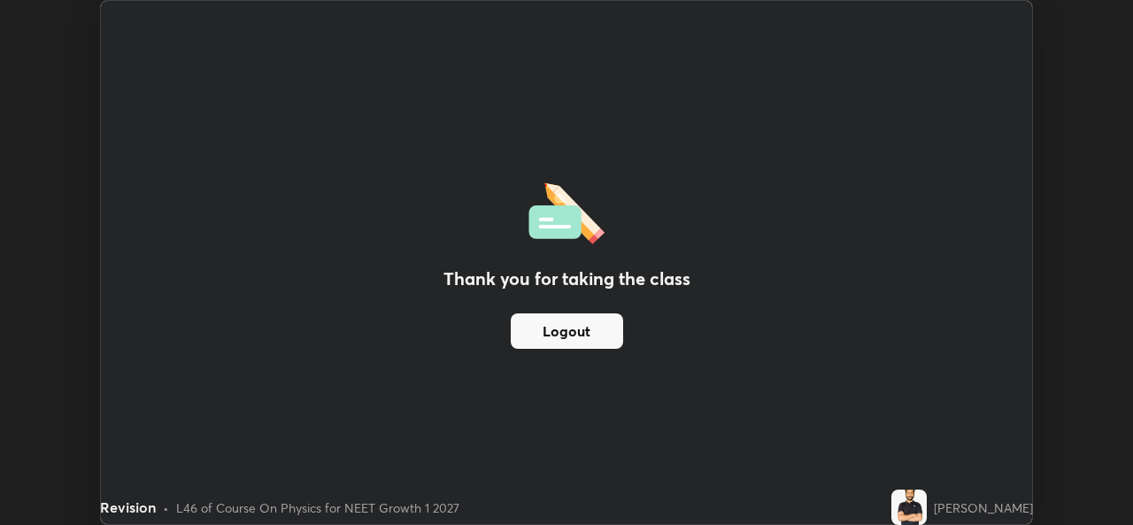
scroll to position [87991, 87383]
